Goal: Information Seeking & Learning: Learn about a topic

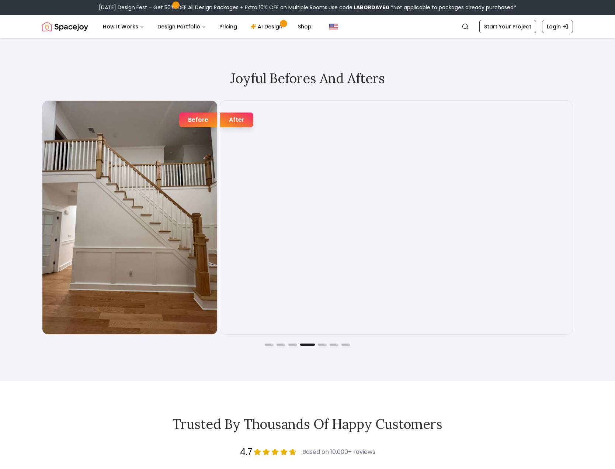
scroll to position [1332, 0]
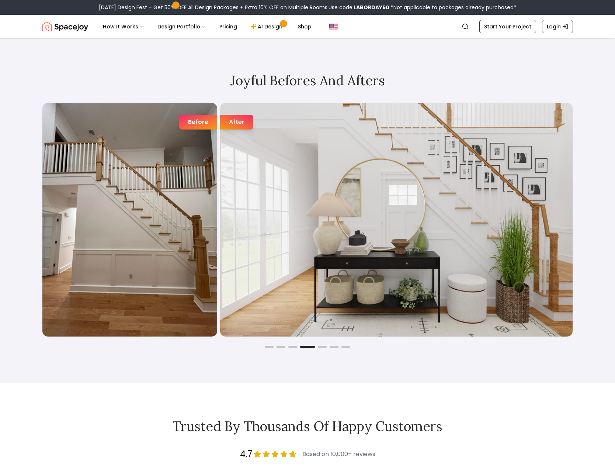
click at [51, 27] on img "Spacejoy" at bounding box center [65, 26] width 46 height 15
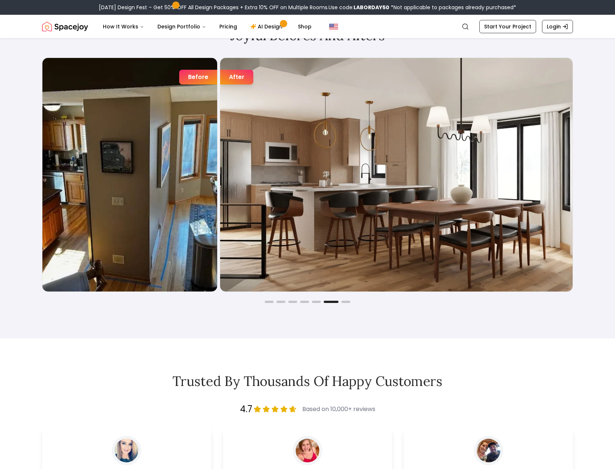
scroll to position [1358, 0]
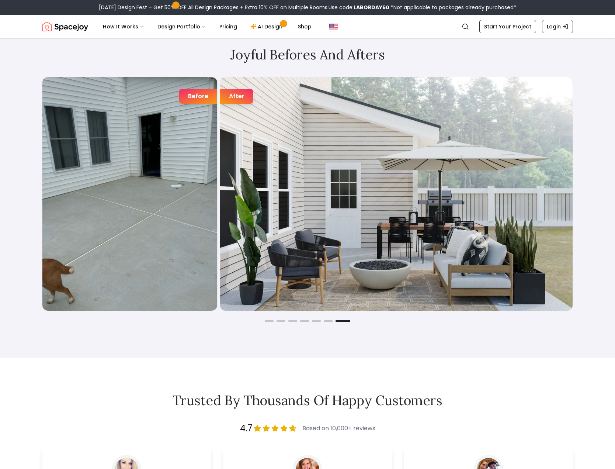
click at [345, 322] on div "Joyful Befores and Afters Before After Before After Before After Before After B…" at bounding box center [307, 184] width 566 height 345
click at [325, 320] on button "Go to slide 6" at bounding box center [328, 321] width 9 height 2
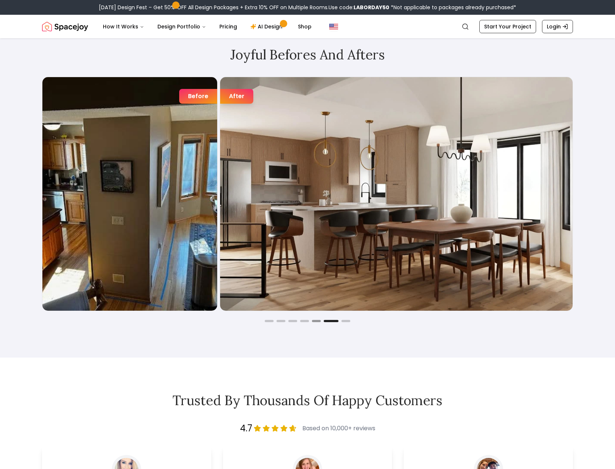
click at [318, 321] on button "Go to slide 5" at bounding box center [316, 321] width 9 height 2
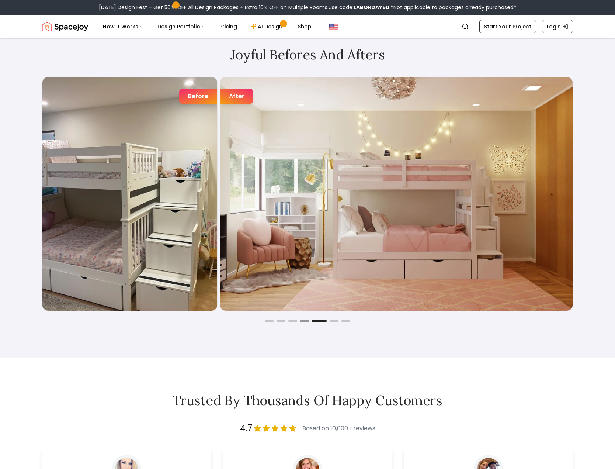
click at [304, 320] on button "Go to slide 4" at bounding box center [304, 321] width 9 height 2
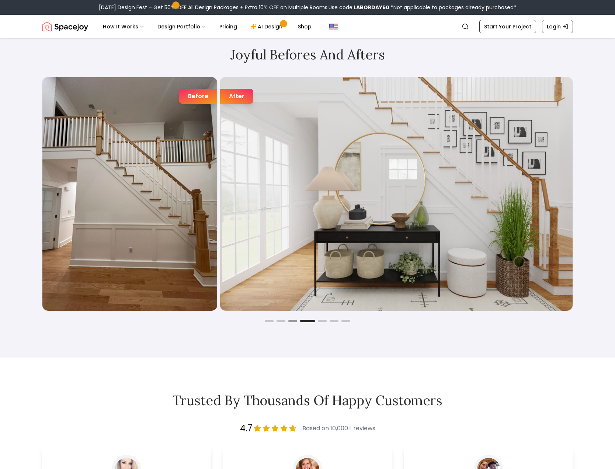
click at [296, 321] on button "Go to slide 3" at bounding box center [292, 321] width 9 height 2
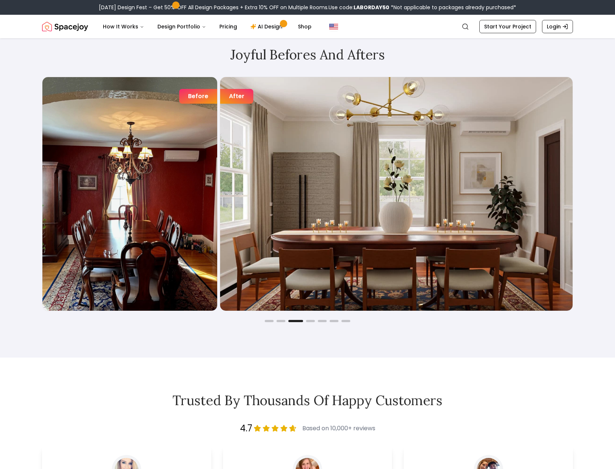
click at [283, 322] on div "Joyful Befores and Afters Before After Before After Before After Before After B…" at bounding box center [307, 184] width 566 height 345
click at [280, 321] on button "Go to slide 2" at bounding box center [280, 321] width 9 height 2
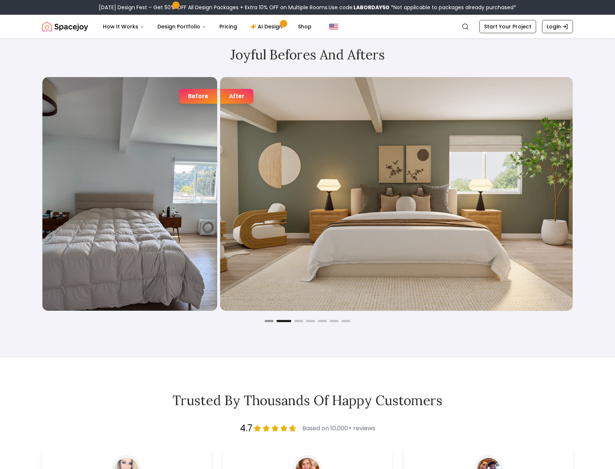
click at [272, 321] on button "Go to slide 1" at bounding box center [269, 321] width 9 height 2
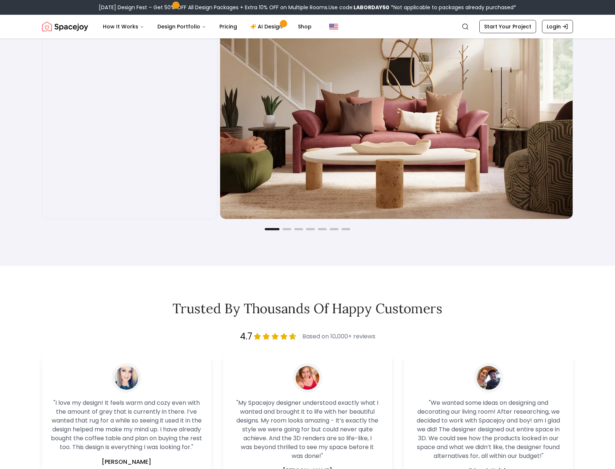
scroll to position [1436, 0]
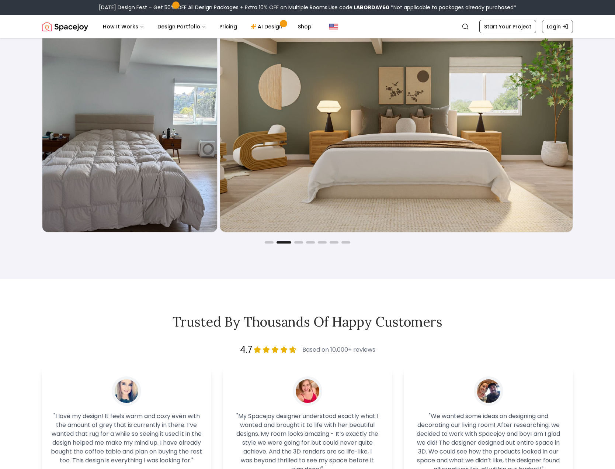
click at [290, 243] on button "Go to slide 2" at bounding box center [283, 242] width 15 height 2
click at [307, 243] on button "Go to slide 4" at bounding box center [310, 242] width 9 height 2
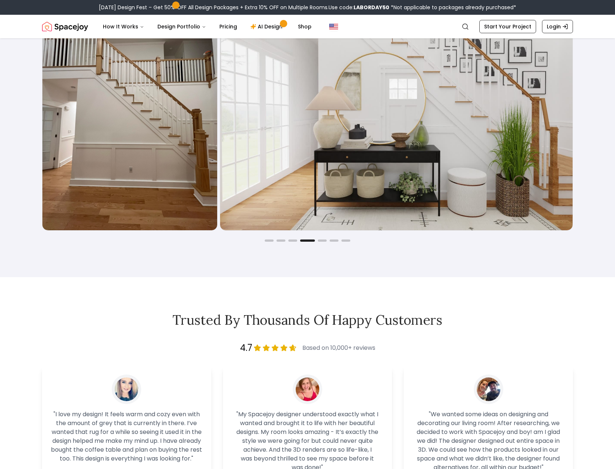
drag, startPoint x: 323, startPoint y: 242, endPoint x: 327, endPoint y: 242, distance: 4.4
click at [324, 243] on div "Joyful Befores and Afters Before After Before After Before After Before After B…" at bounding box center [307, 103] width 566 height 345
click at [320, 239] on div "Before After Before After Before After Before After Before After Before After B…" at bounding box center [307, 118] width 531 height 245
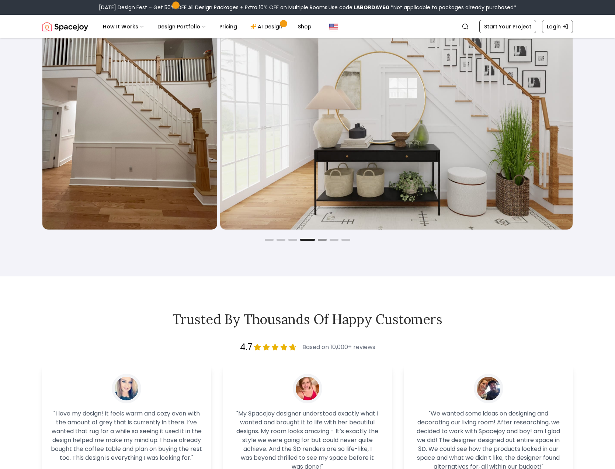
click at [321, 240] on button "Go to slide 5" at bounding box center [322, 239] width 9 height 2
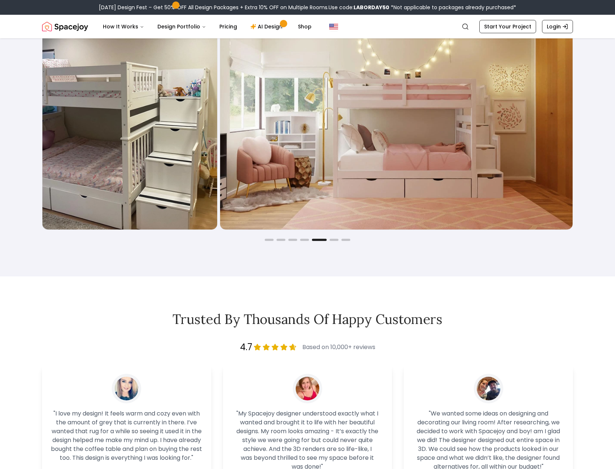
click at [333, 241] on div "Joyful Befores and Afters Before After Before After Before After Before After B…" at bounding box center [307, 103] width 566 height 345
click at [335, 240] on div "Joyful Befores and Afters Before After Before After Before After Before After B…" at bounding box center [307, 103] width 566 height 345
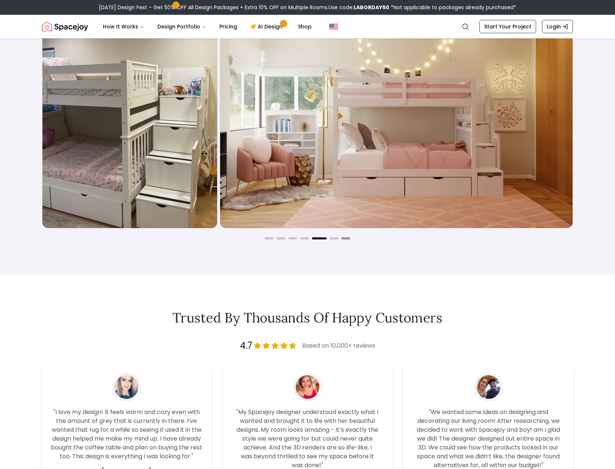
scroll to position [1441, 0]
click at [347, 238] on button "Go to slide 7" at bounding box center [345, 238] width 9 height 2
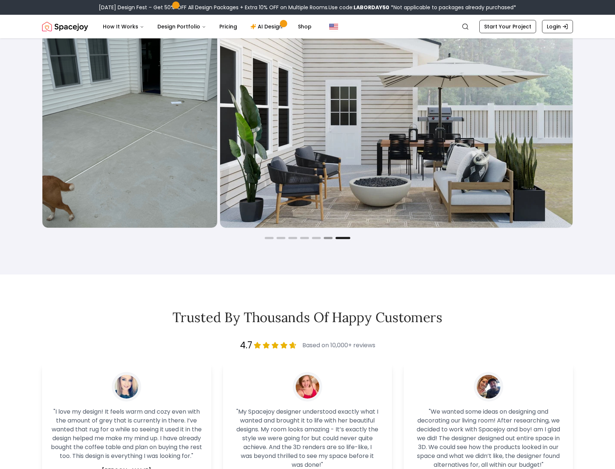
click at [331, 238] on button "Go to slide 6" at bounding box center [328, 238] width 9 height 2
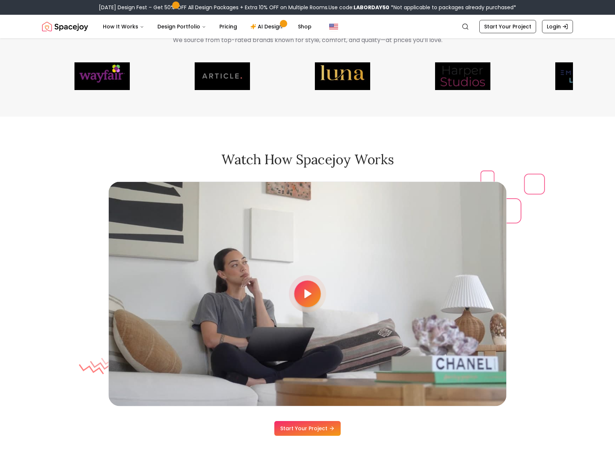
scroll to position [2045, 0]
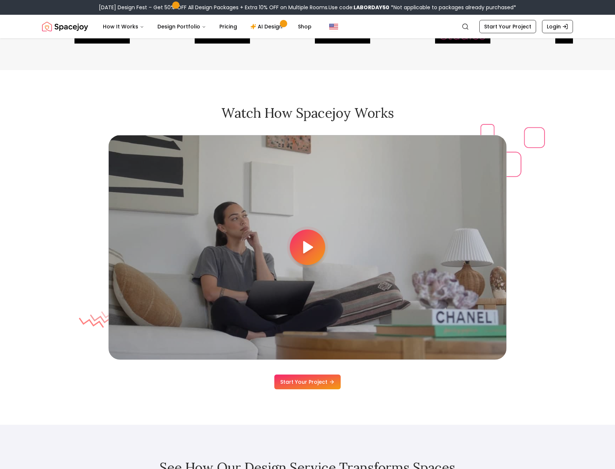
click at [298, 247] on div at bounding box center [307, 246] width 35 height 35
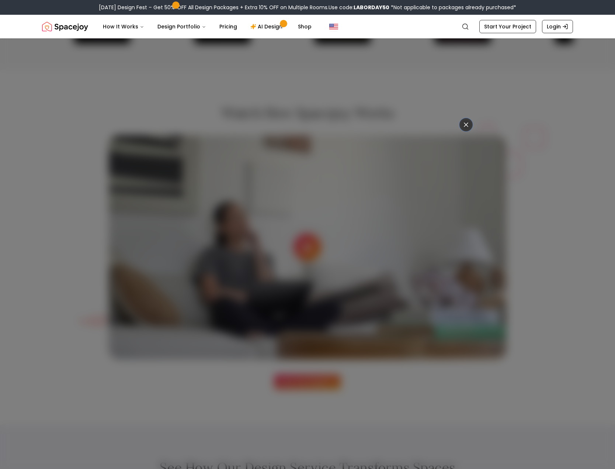
click at [468, 129] on button at bounding box center [465, 124] width 13 height 13
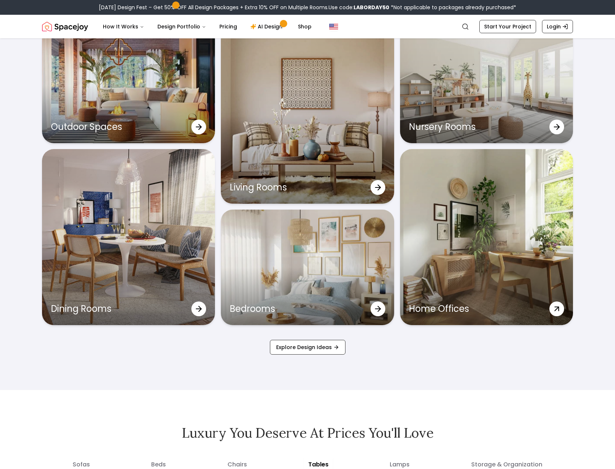
scroll to position [2502, 0]
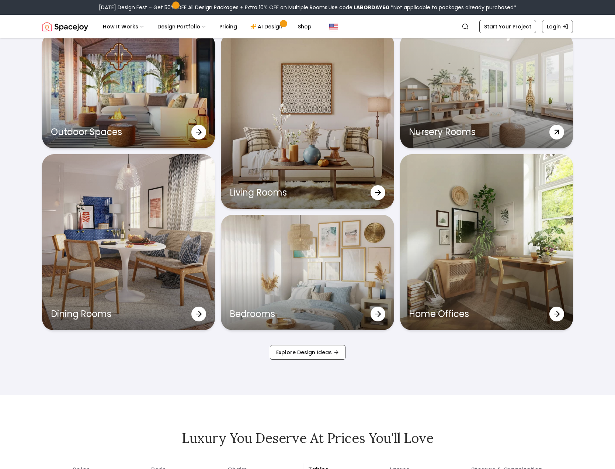
click at [478, 108] on div "Nursery Rooms" at bounding box center [486, 90] width 173 height 115
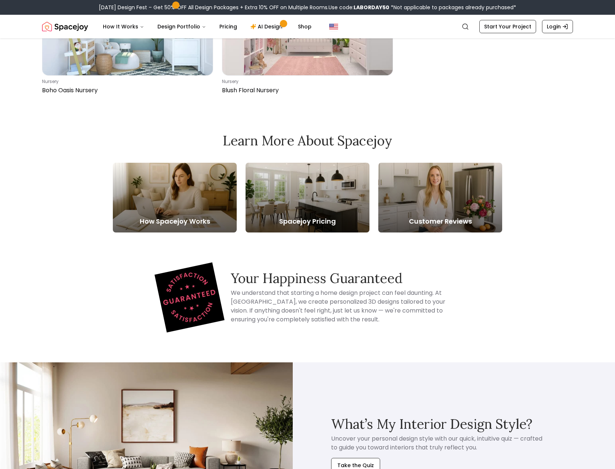
scroll to position [1200, 0]
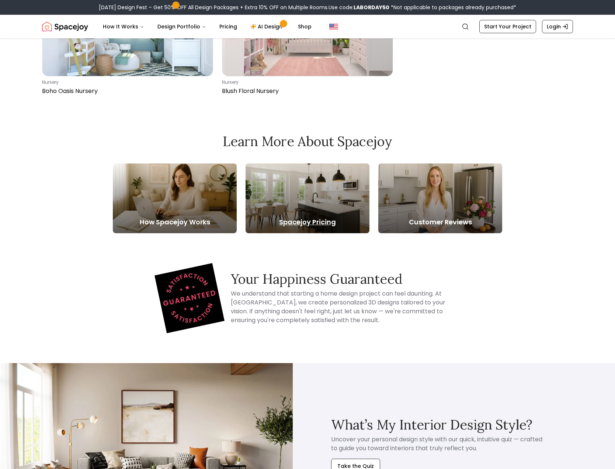
click at [308, 206] on div at bounding box center [308, 198] width 124 height 70
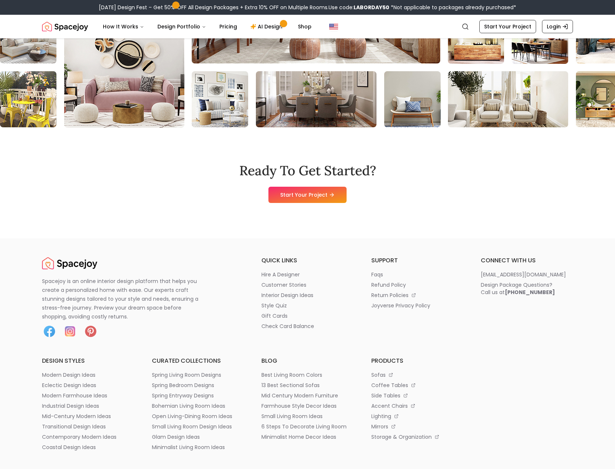
scroll to position [1082, 0]
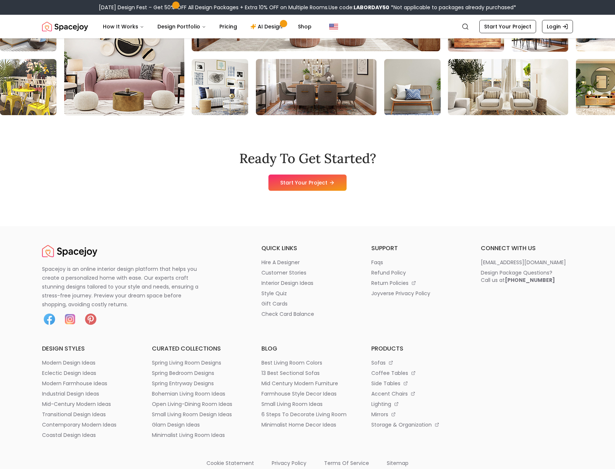
click at [128, 94] on img at bounding box center [571, 23] width 1144 height 184
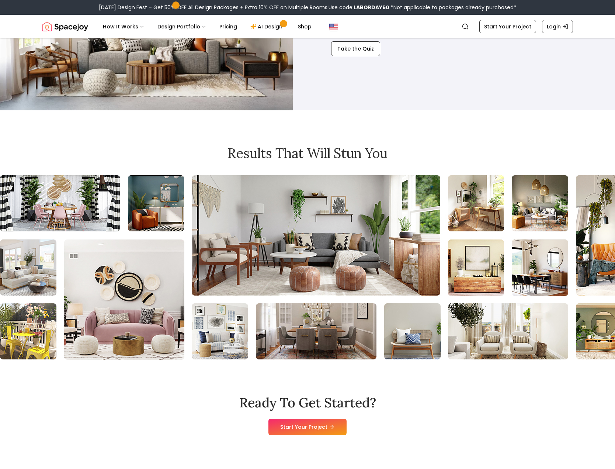
click at [203, 108] on img at bounding box center [146, 27] width 293 height 165
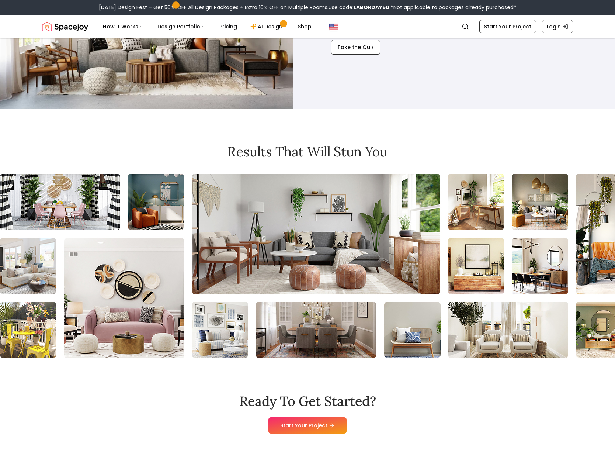
click at [268, 219] on img at bounding box center [569, 266] width 1144 height 184
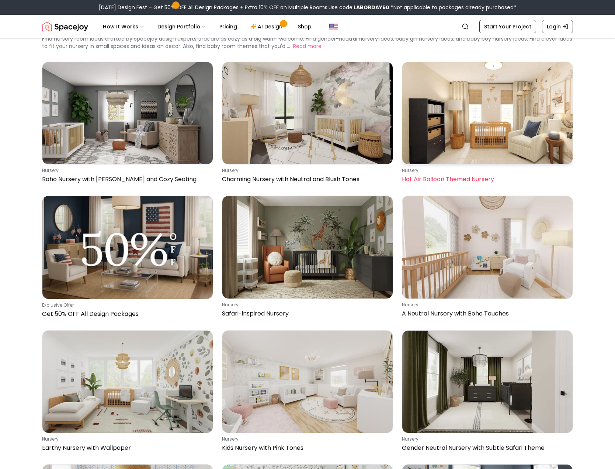
scroll to position [0, 0]
